Goal: Task Accomplishment & Management: Manage account settings

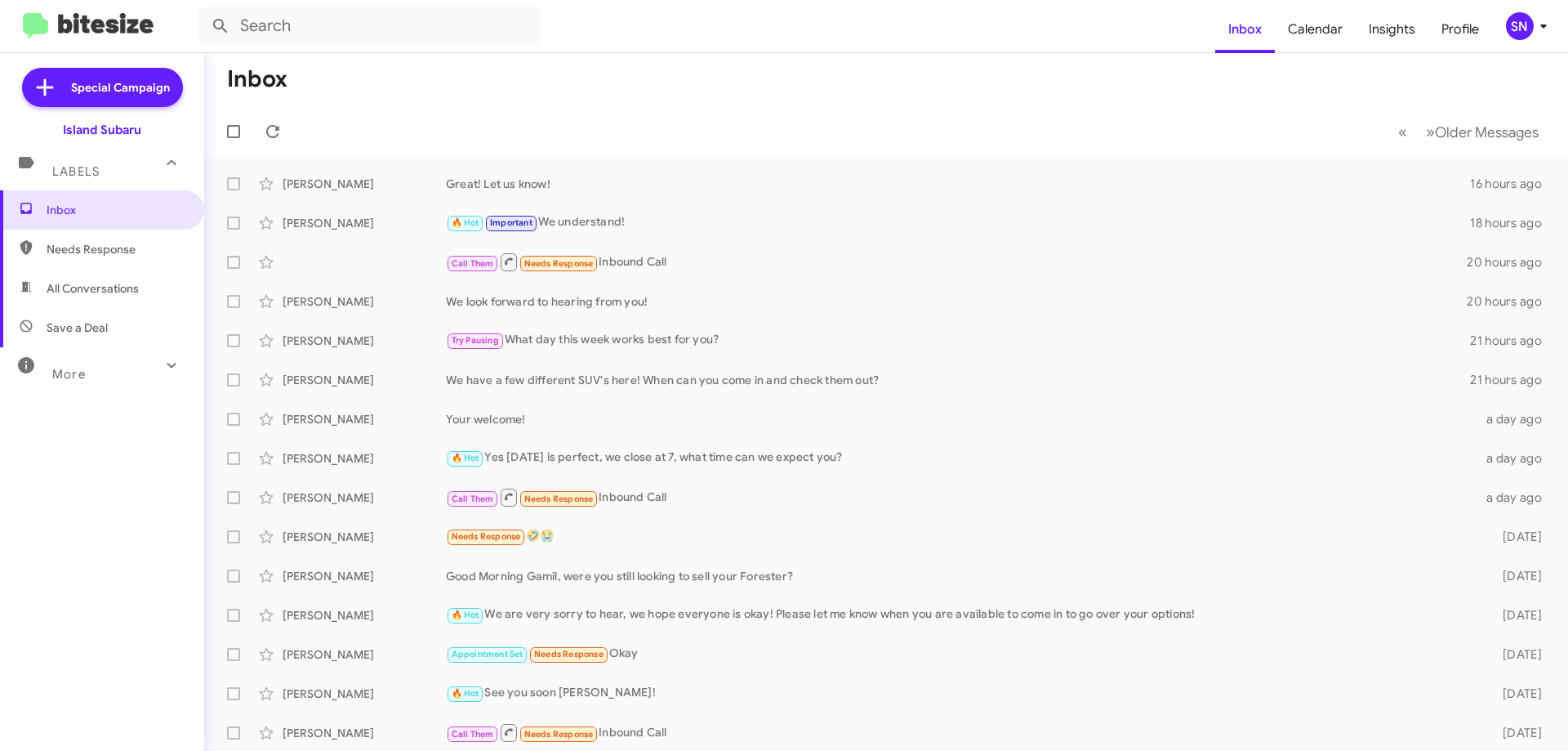
click at [1521, 31] on div "SN" at bounding box center [1520, 26] width 28 height 28
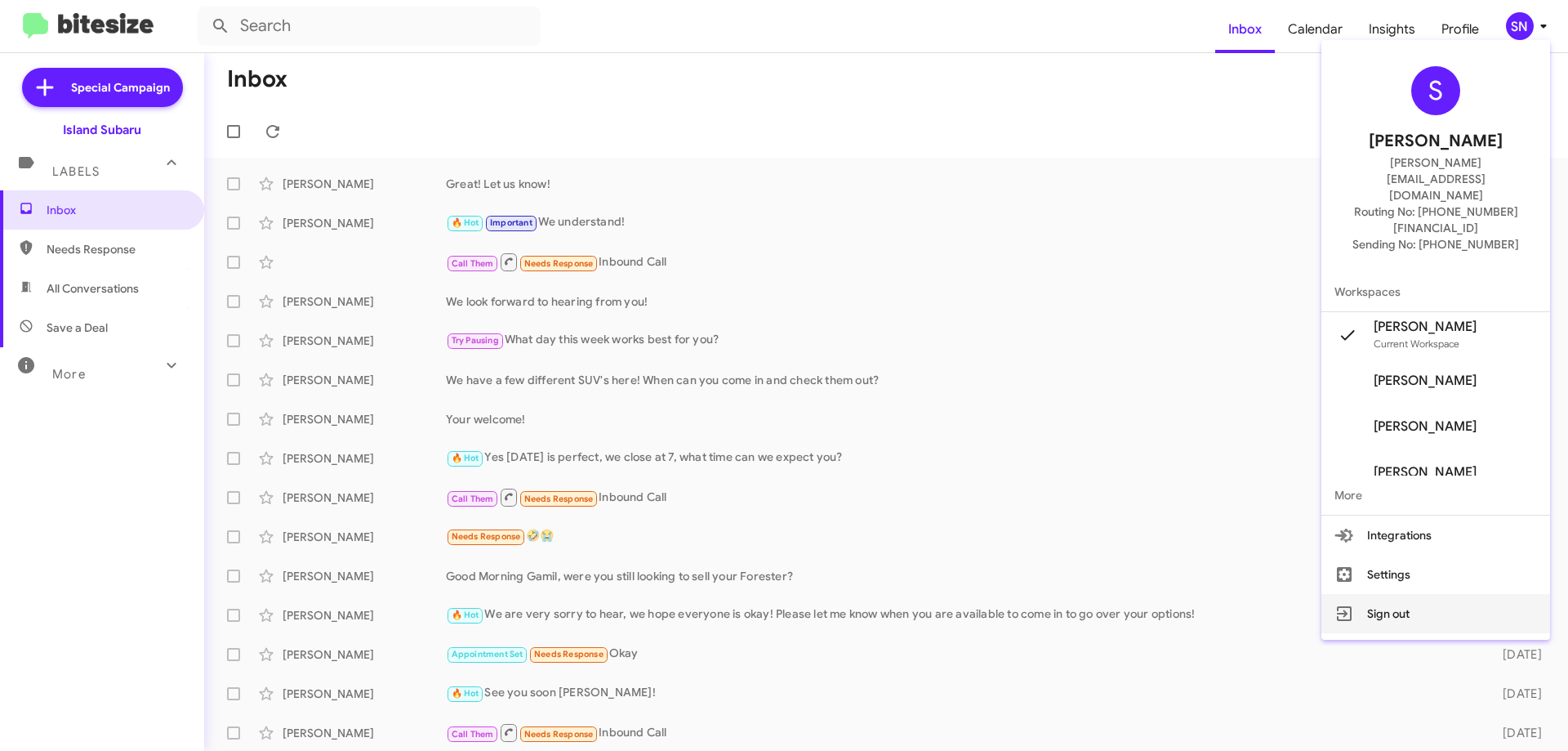
click at [1392, 594] on button "Sign out" at bounding box center [1436, 613] width 228 height 39
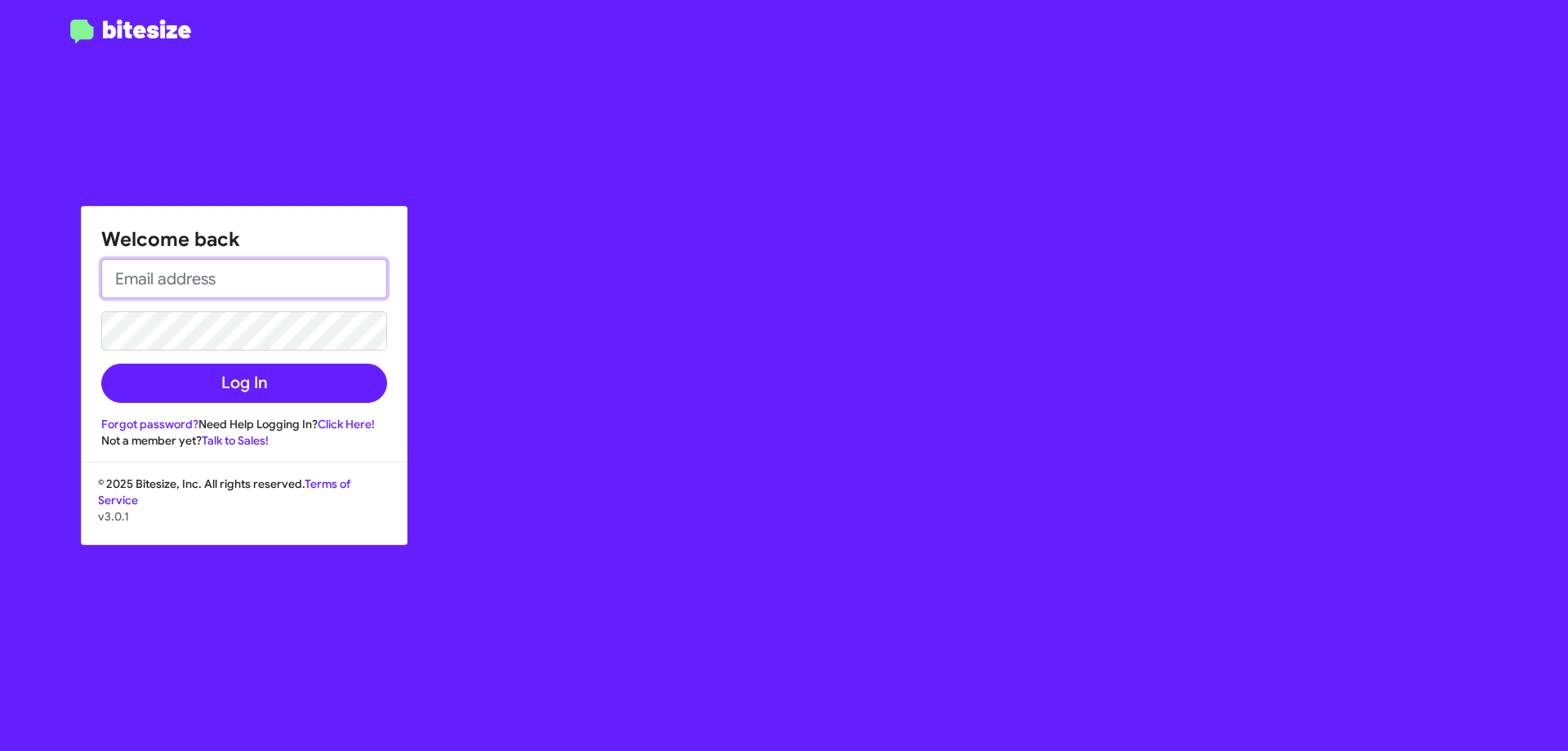
drag, startPoint x: 225, startPoint y: 266, endPoint x: 214, endPoint y: 275, distance: 14.2
click at [225, 266] on input "email" at bounding box center [244, 278] width 286 height 39
type input "[PERSON_NAME][EMAIL_ADDRESS][DOMAIN_NAME]"
click at [101, 363] on button "Log In" at bounding box center [244, 382] width 286 height 39
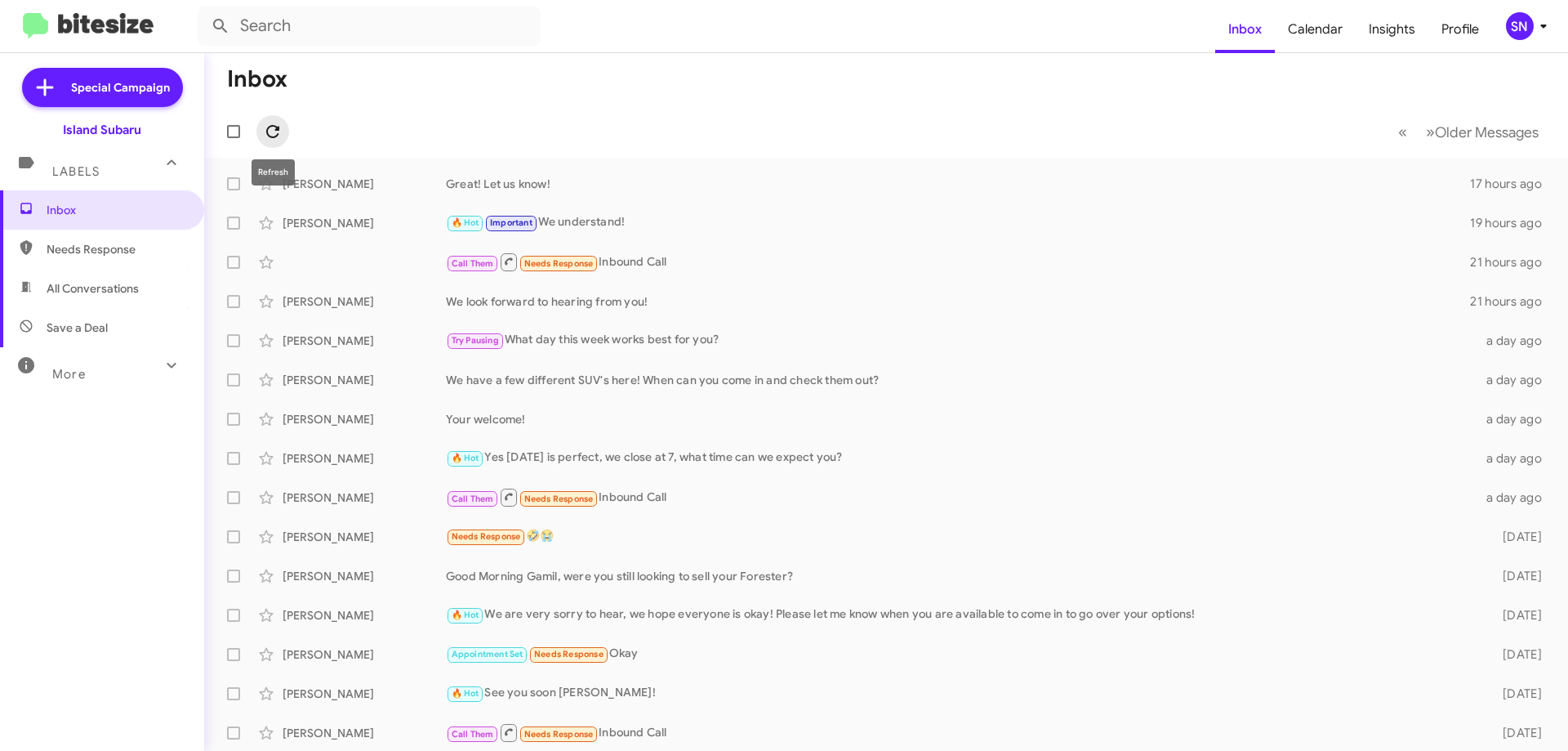
click at [267, 127] on icon at bounding box center [272, 132] width 20 height 20
